Goal: Find specific page/section: Find specific page/section

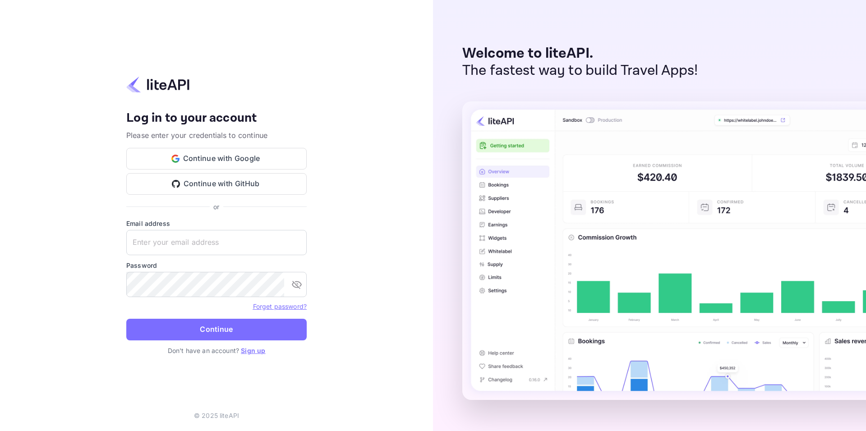
type input "[EMAIL_ADDRESS][DOMAIN_NAME]"
drag, startPoint x: 0, startPoint y: 0, endPoint x: 166, endPoint y: 329, distance: 368.5
click at [166, 329] on button "Continue" at bounding box center [216, 330] width 180 height 22
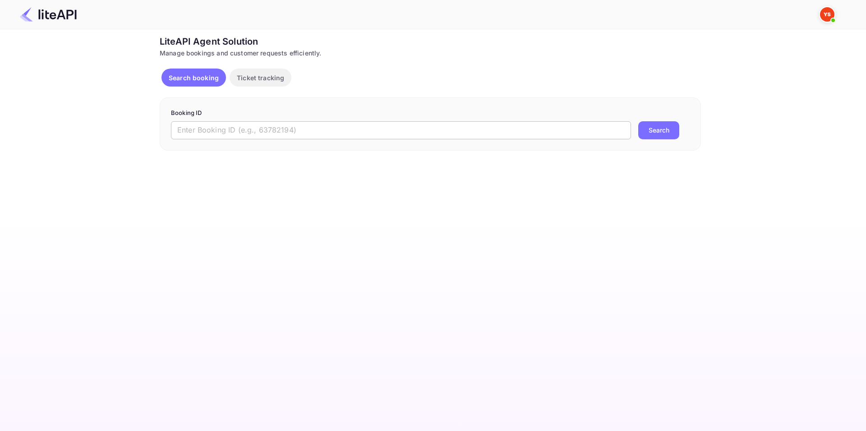
click at [403, 131] on input "text" at bounding box center [401, 130] width 460 height 18
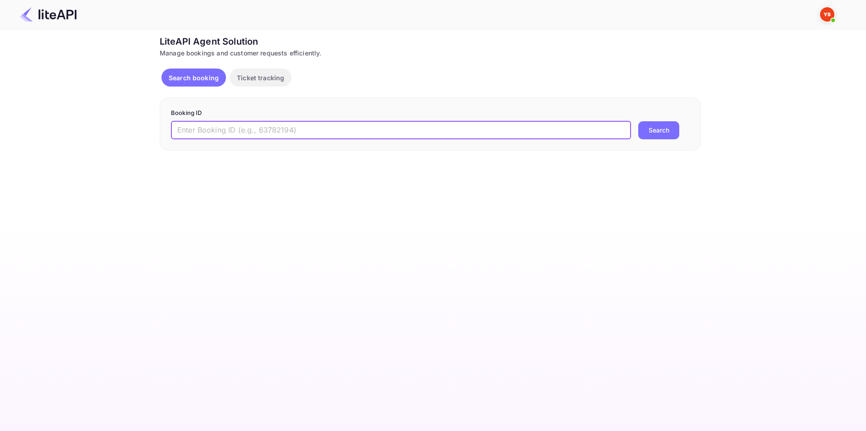
paste input "8810247"
type input "8810247"
click at [638, 121] on button "Search" at bounding box center [658, 130] width 41 height 18
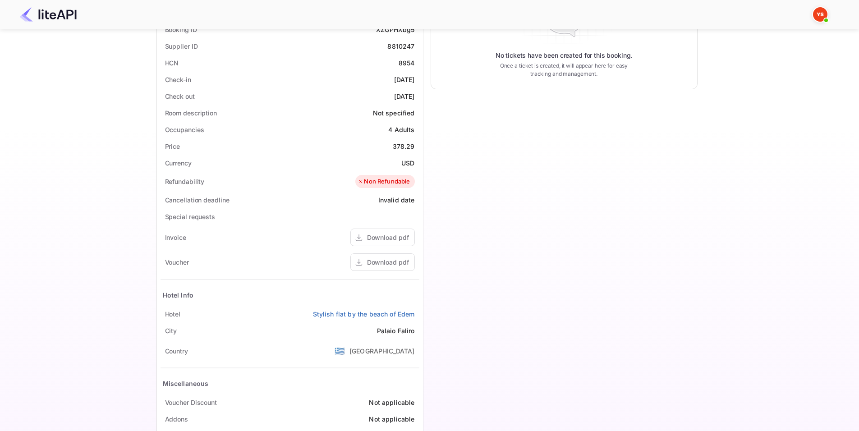
scroll to position [225, 0]
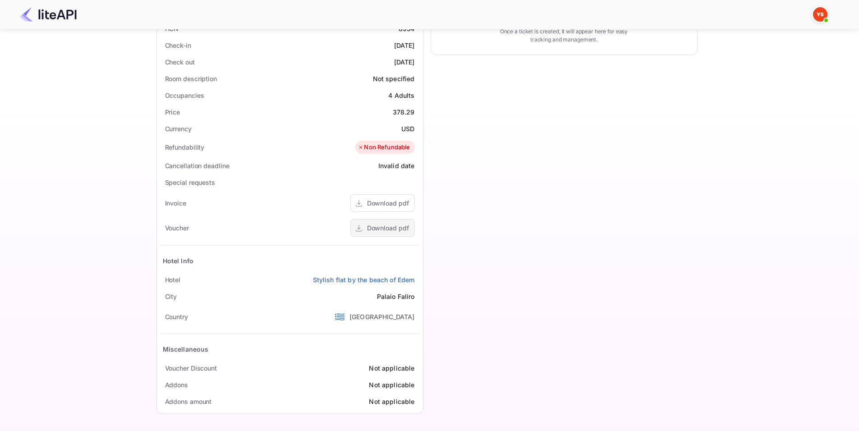
click at [393, 227] on div "Download pdf" at bounding box center [388, 227] width 42 height 9
